Goal: Task Accomplishment & Management: Use online tool/utility

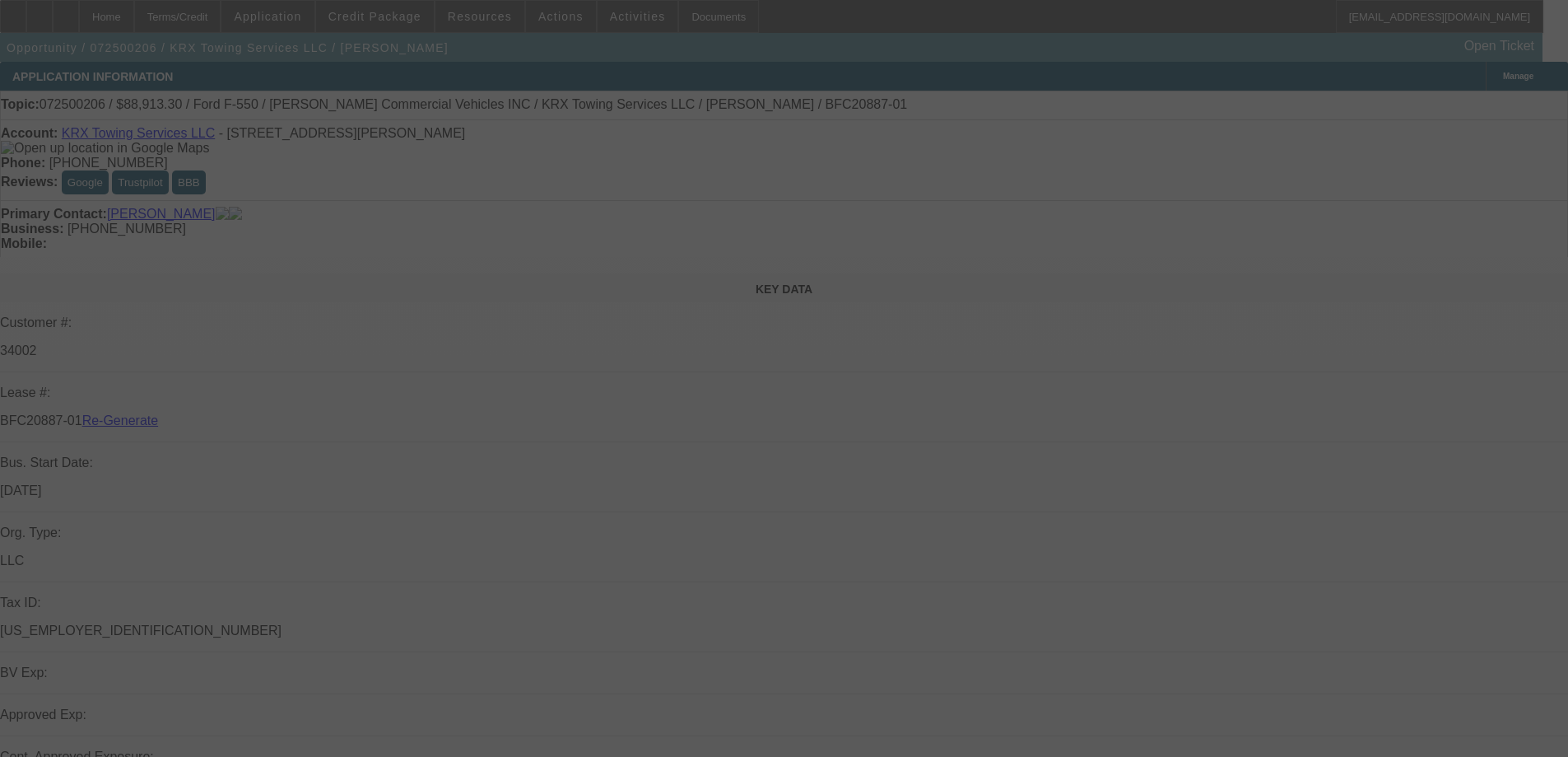
select select "4"
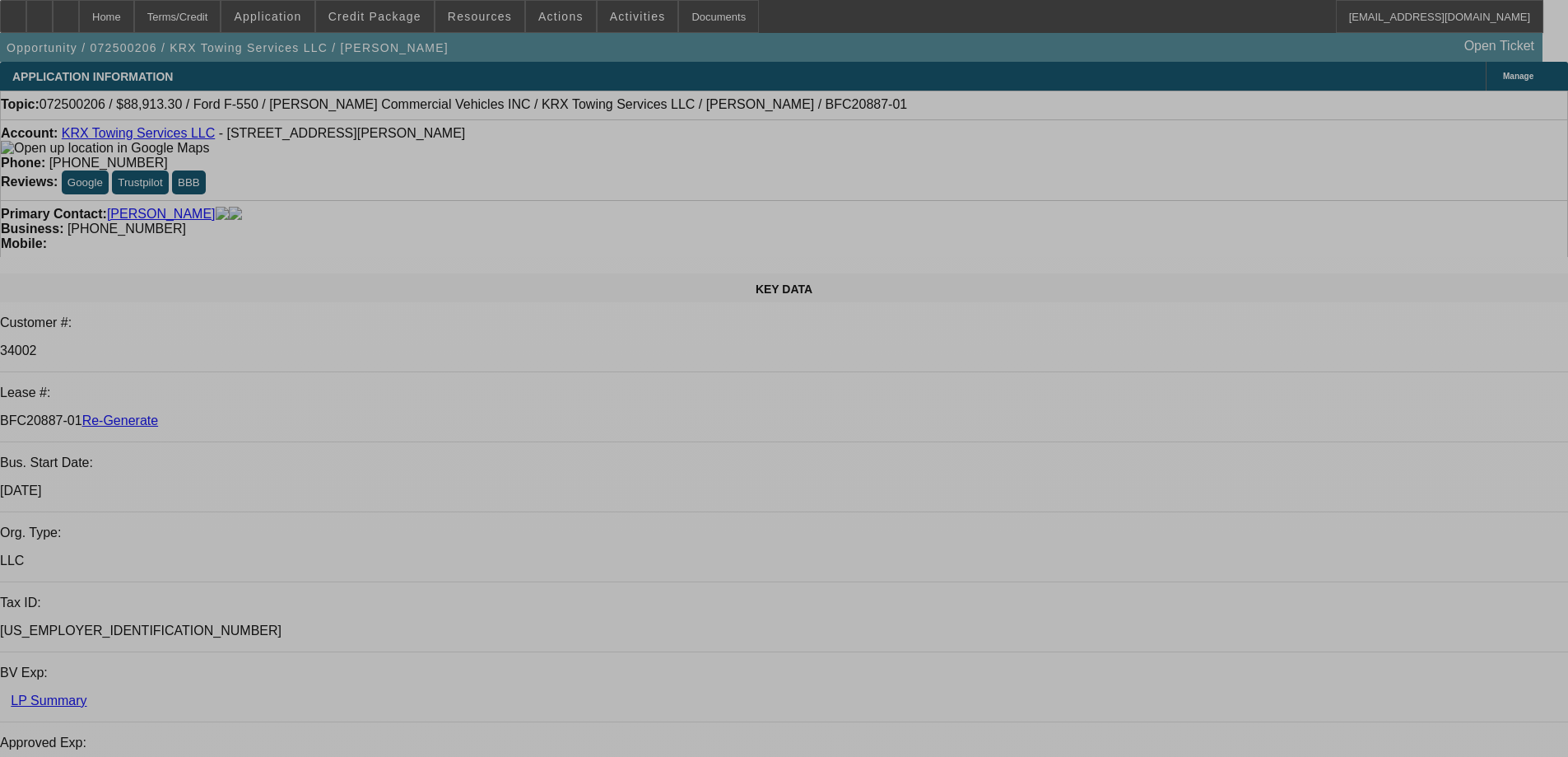
select select "0"
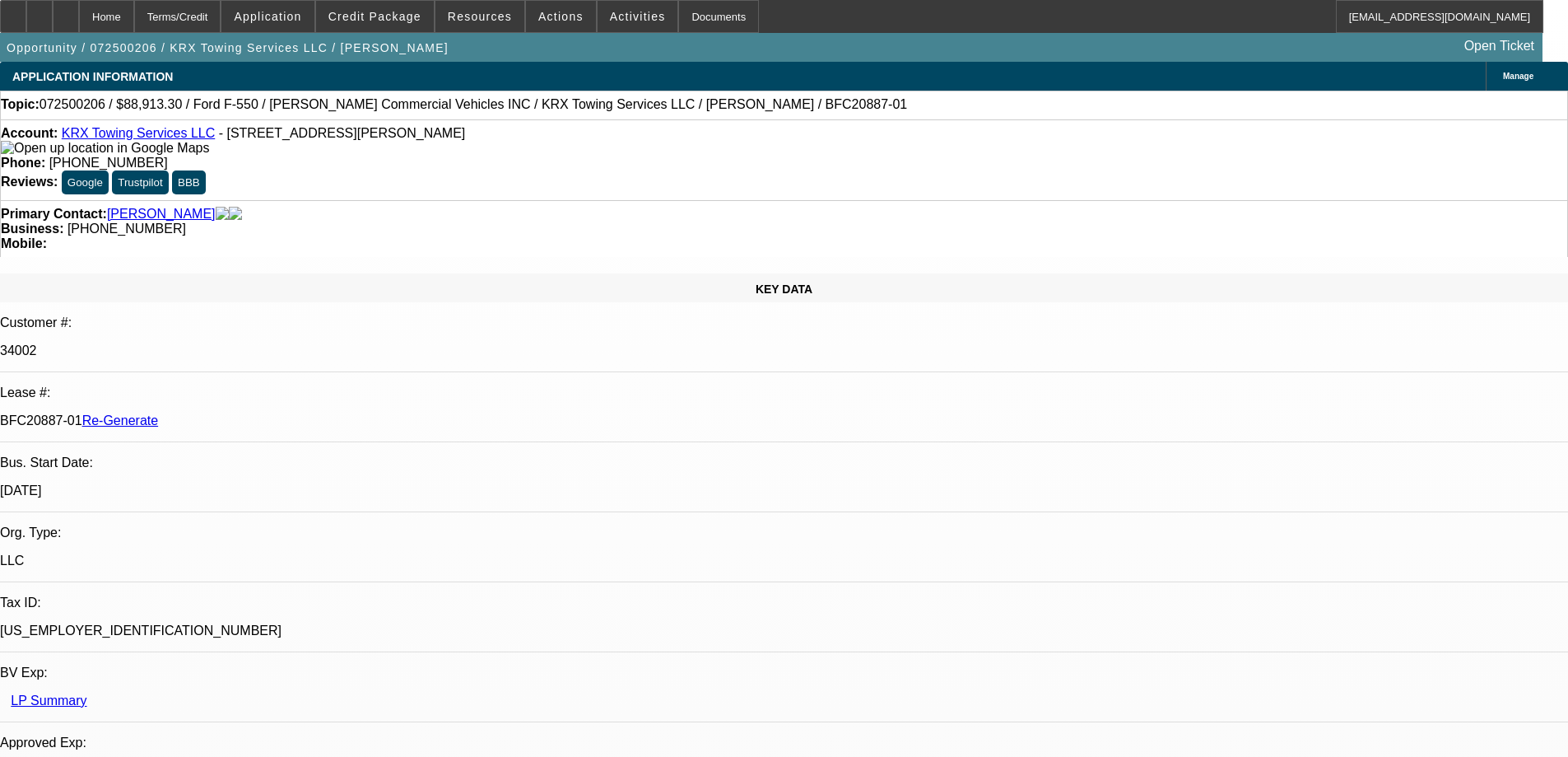
select select "2"
select select "0"
select select "6"
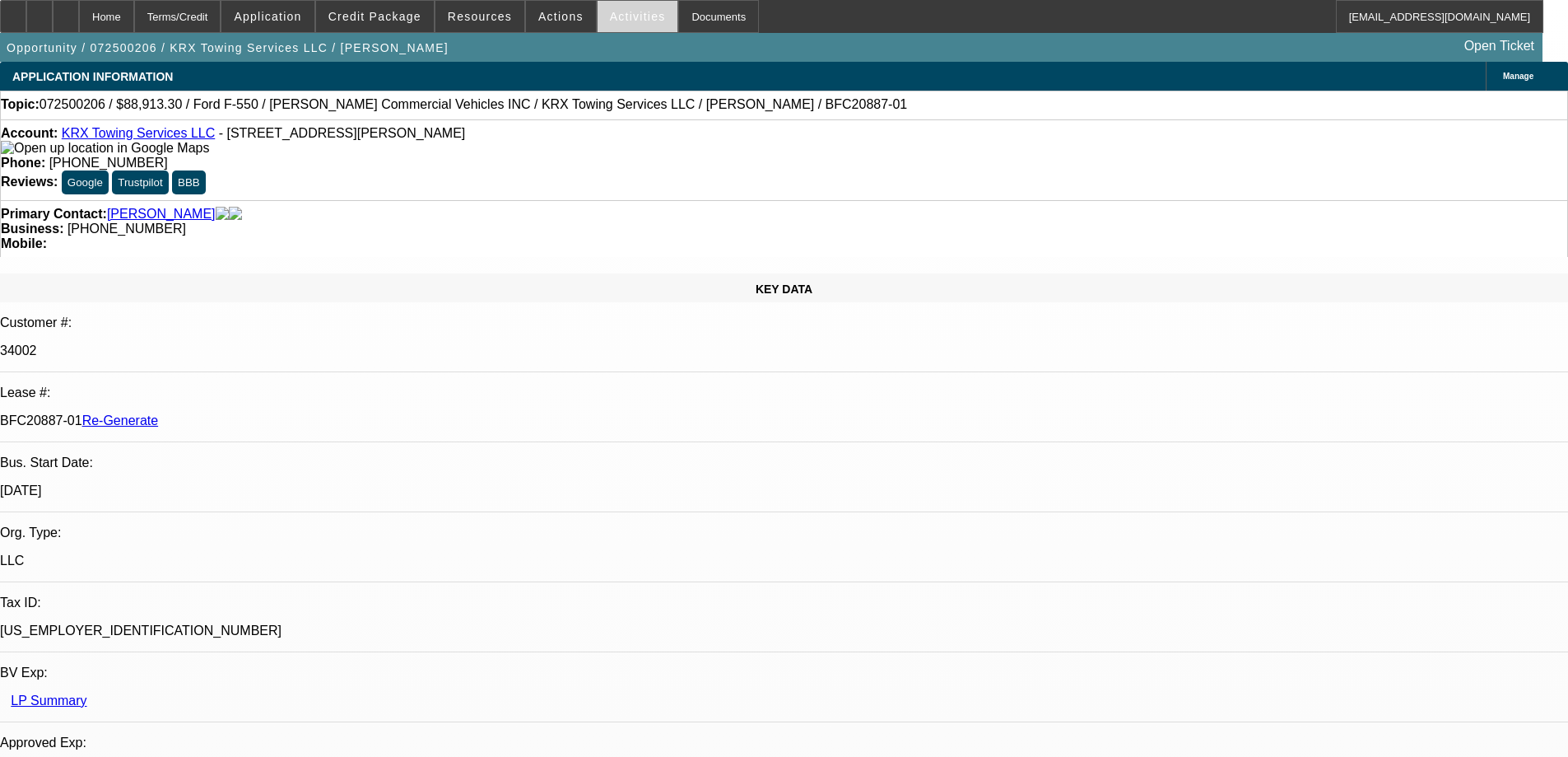
click at [630, 20] on span "Activities" at bounding box center [638, 17] width 56 height 14
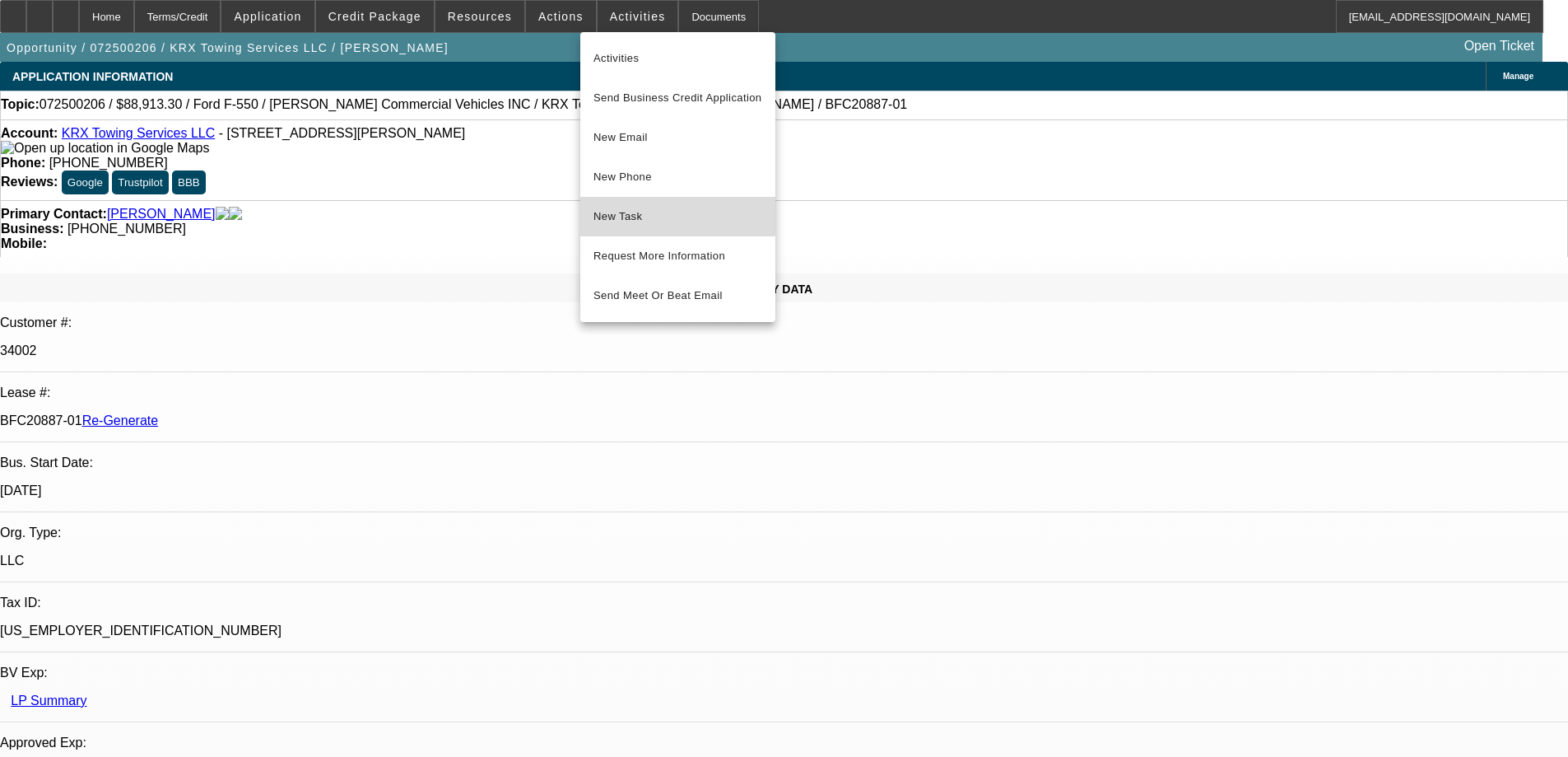
click at [640, 208] on span "New Task" at bounding box center [678, 216] width 169 height 19
